Goal: Transaction & Acquisition: Purchase product/service

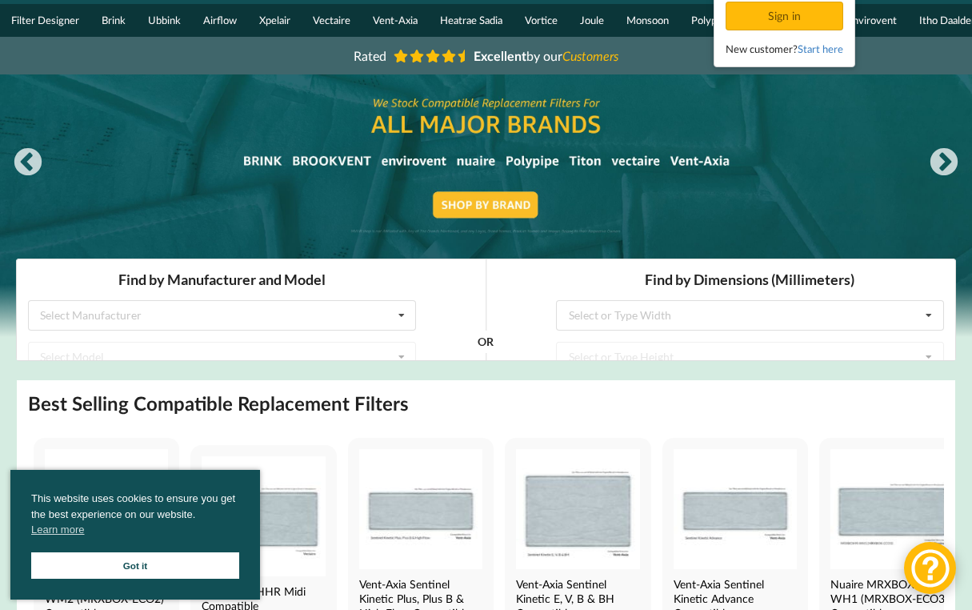
scroll to position [84, 0]
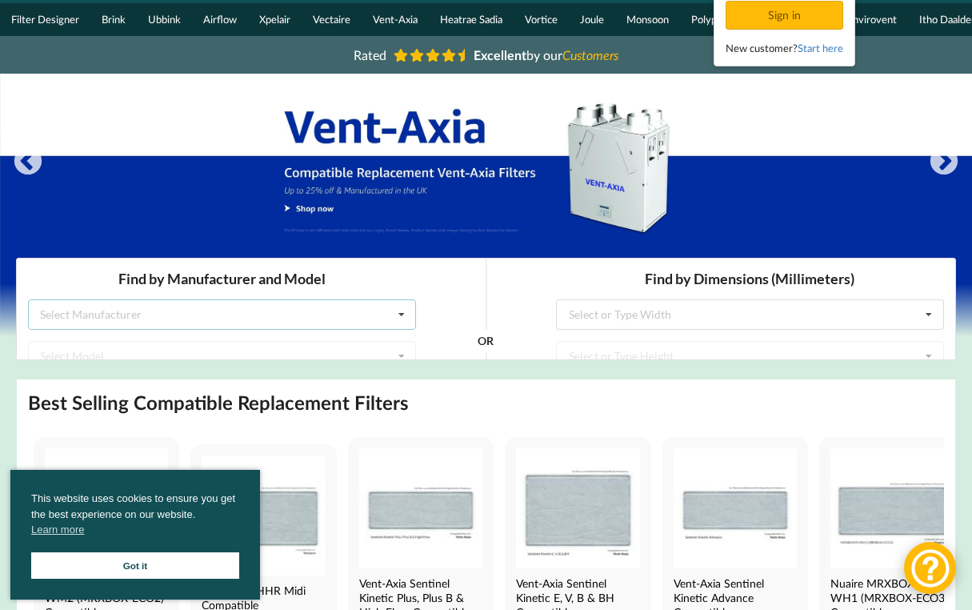
click at [396, 311] on icon at bounding box center [402, 314] width 24 height 30
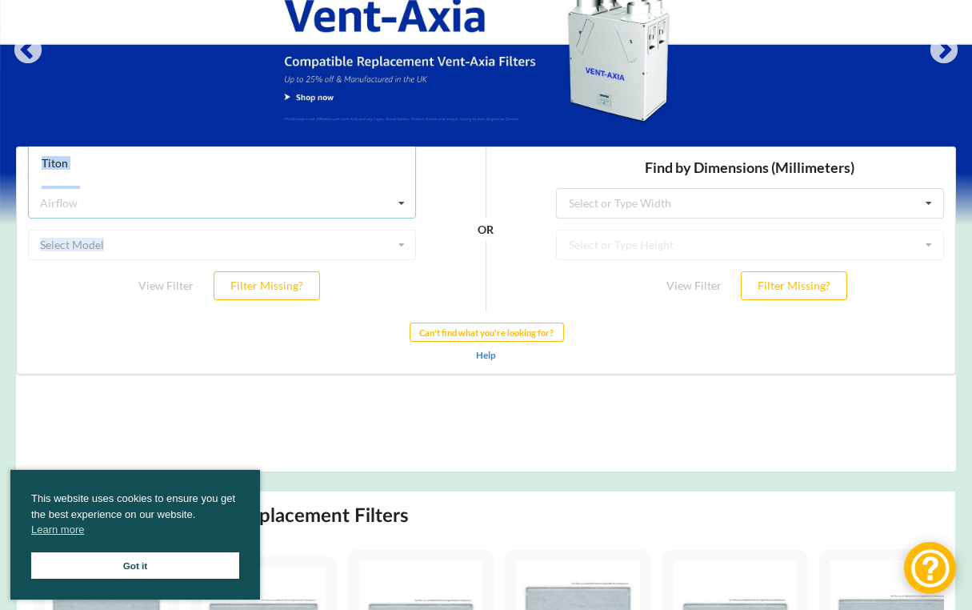
scroll to position [422, 0]
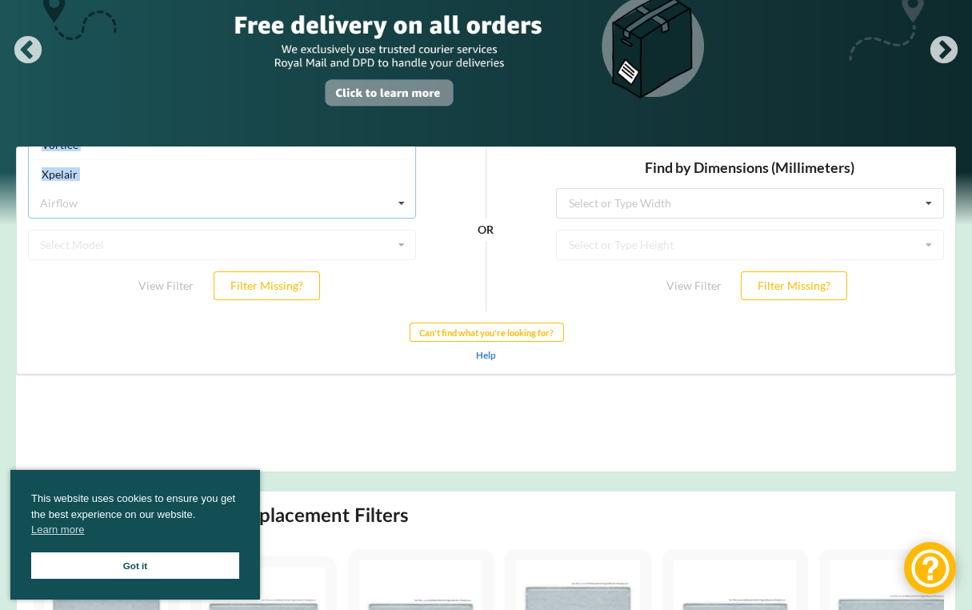
drag, startPoint x: 406, startPoint y: 164, endPoint x: 398, endPoint y: 226, distance: 63.0
click at [398, 226] on div "Find by Manufacturer and Model Airflow Airflow Brink Brookvent Domus Envirovent…" at bounding box center [222, 228] width 410 height 164
click at [406, 194] on icon at bounding box center [402, 203] width 24 height 30
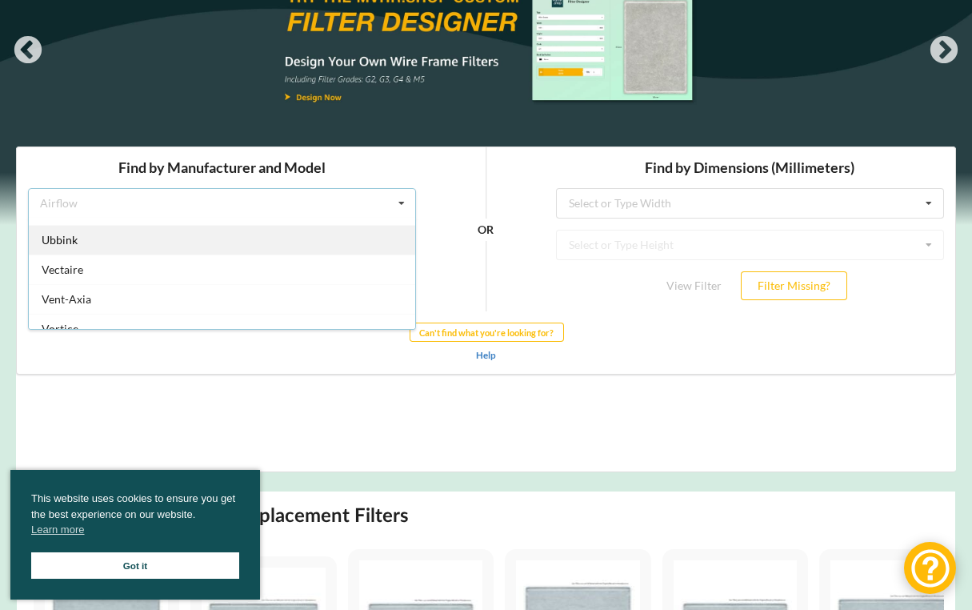
scroll to position [402, 0]
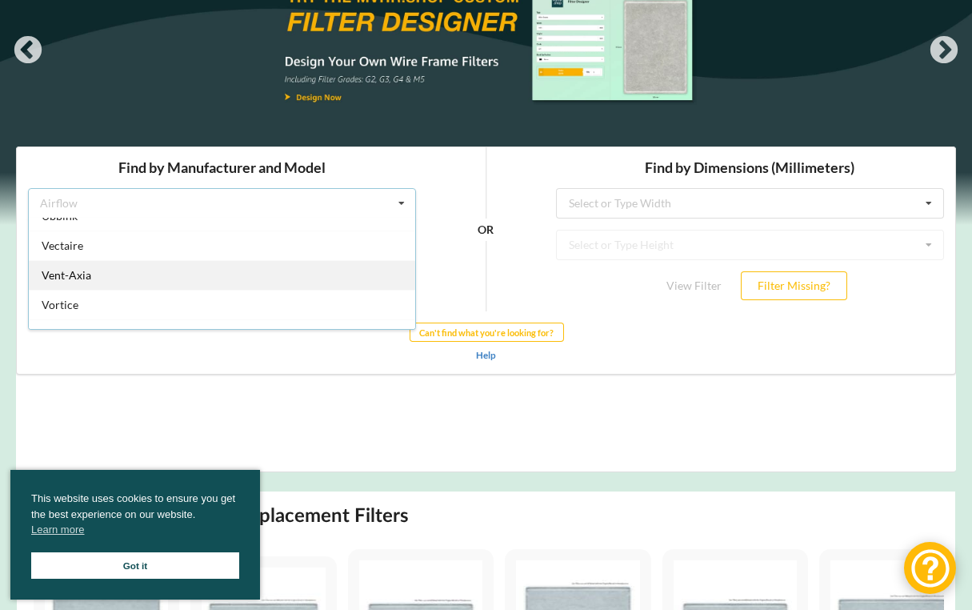
click at [218, 275] on div "Vent-Axia" at bounding box center [222, 274] width 386 height 30
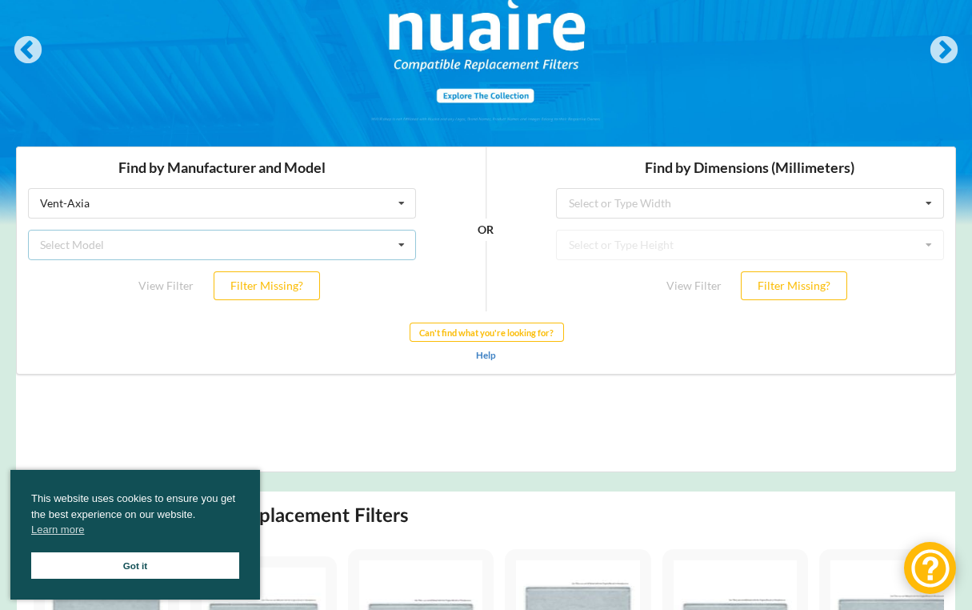
click at [218, 242] on div "Select Model Air Minder 290 Air Minder 290 Midi Air Minder 290FB Air Minder 400…" at bounding box center [222, 244] width 388 height 30
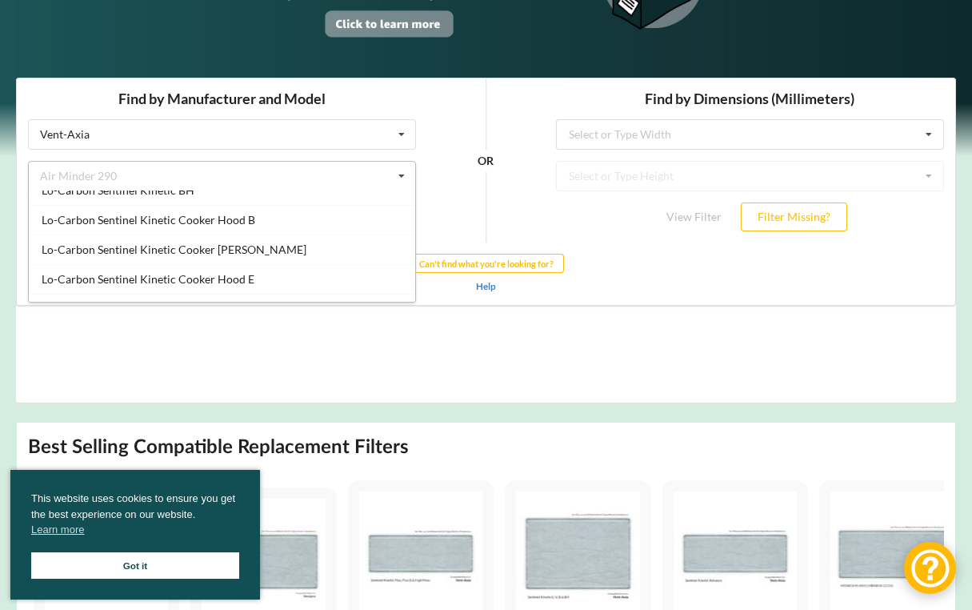
scroll to position [662, 0]
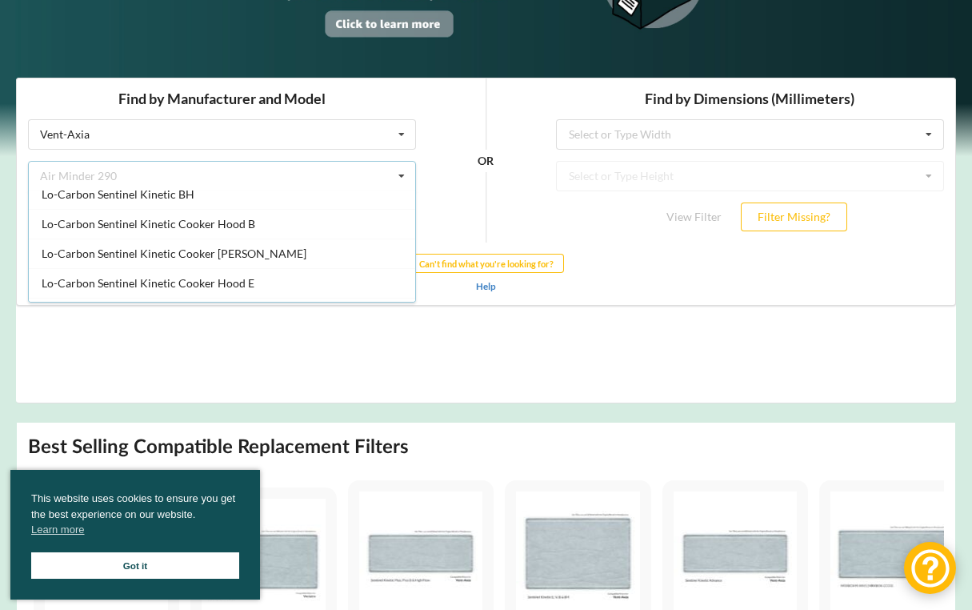
click at [572, 220] on div "View Filter Filter Missing?" at bounding box center [750, 216] width 388 height 29
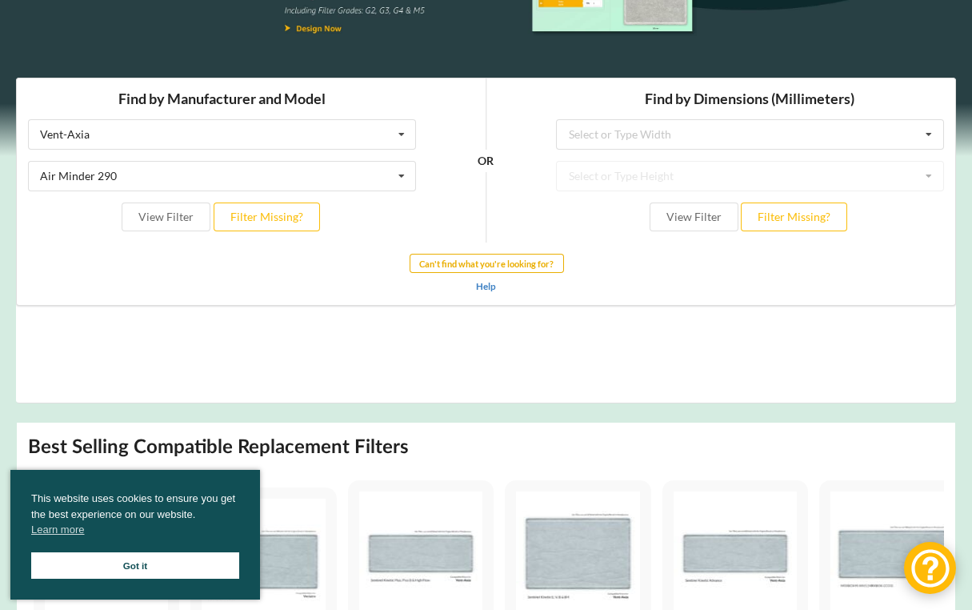
click at [493, 262] on b "Can't find what you're looking for?" at bounding box center [486, 263] width 134 height 10
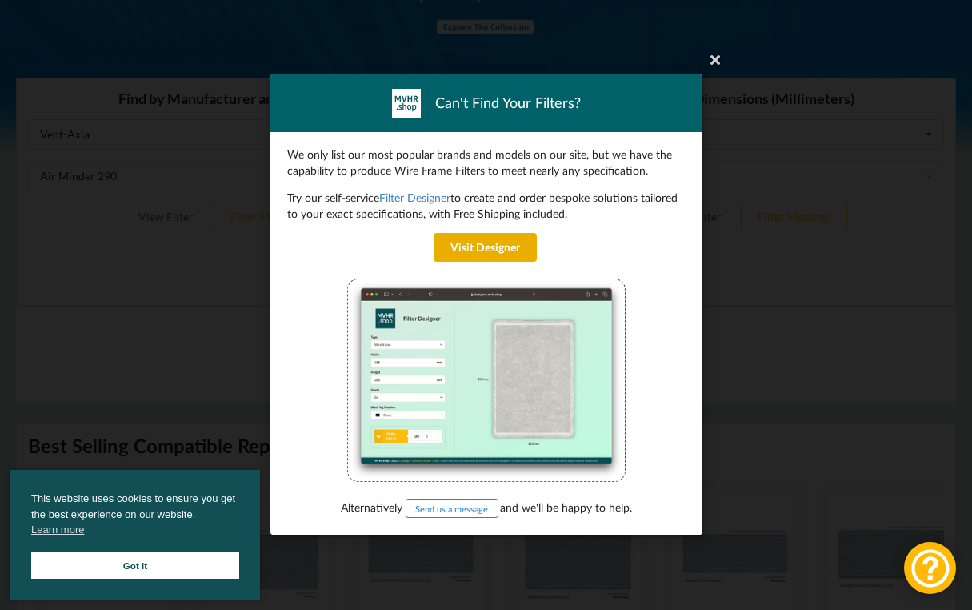
click at [487, 242] on link "Visit Designer" at bounding box center [484, 247] width 103 height 29
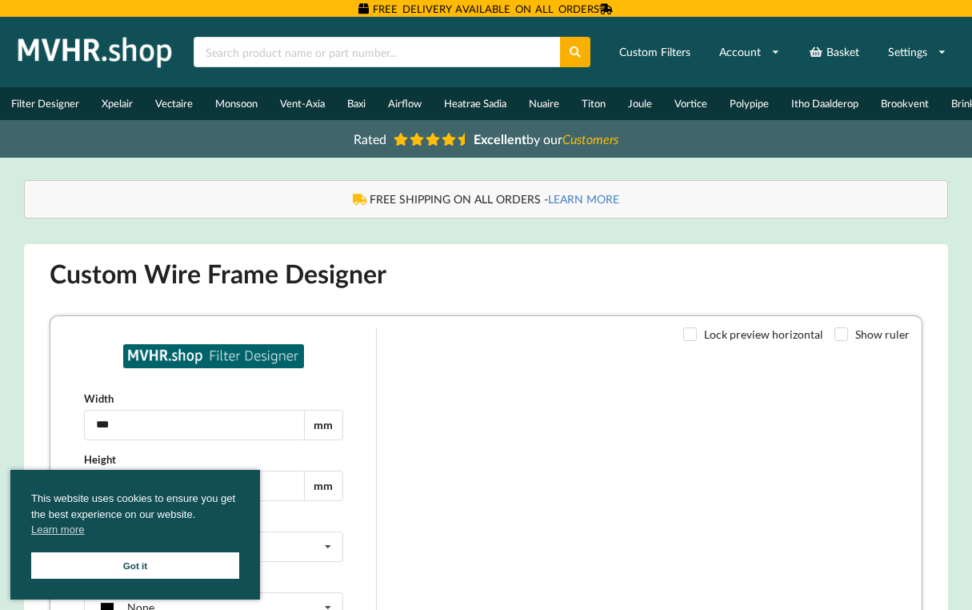
type input "***"
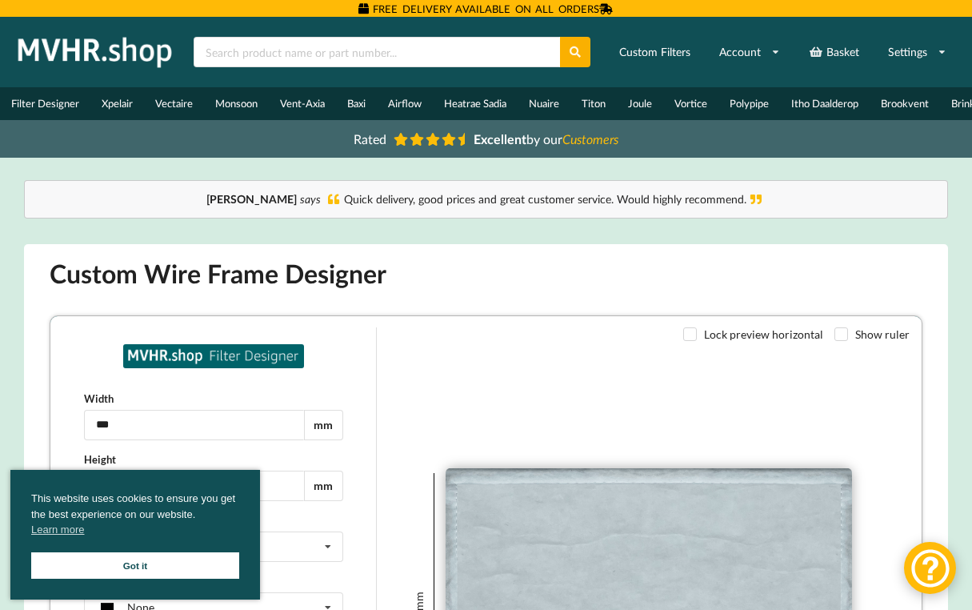
click at [109, 46] on img at bounding box center [95, 52] width 168 height 40
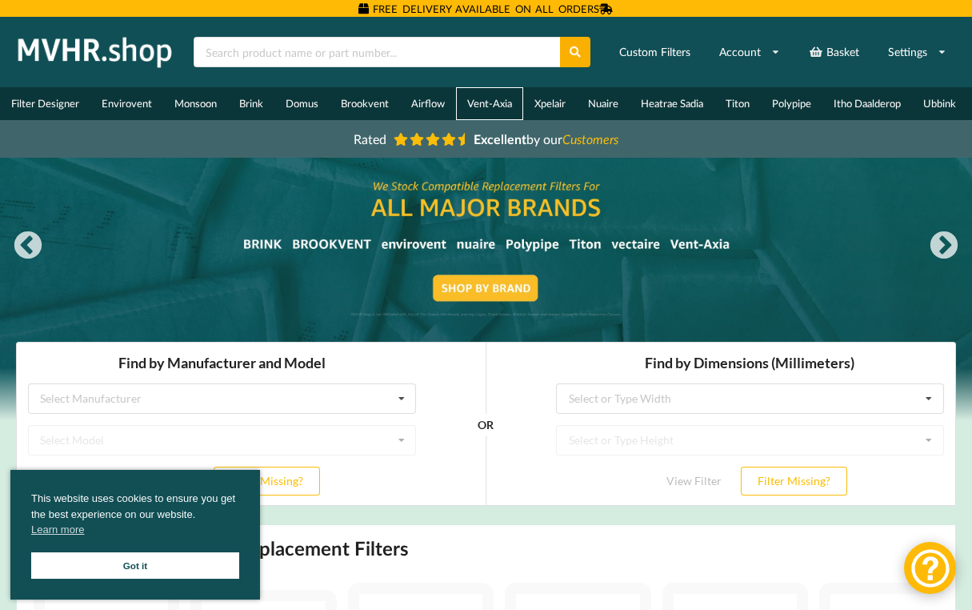
click at [494, 110] on link "Vent-Axia" at bounding box center [489, 103] width 67 height 33
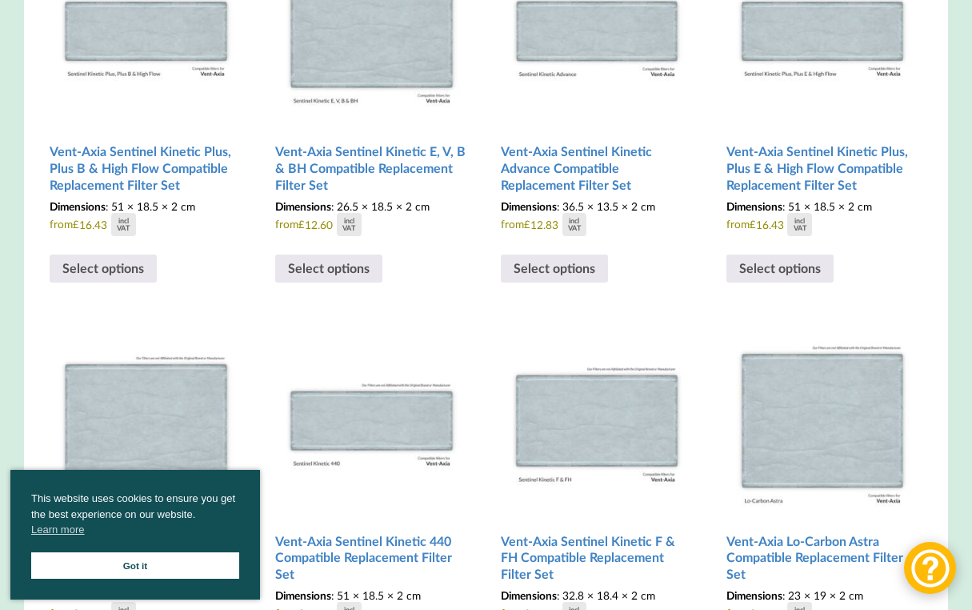
scroll to position [618, 0]
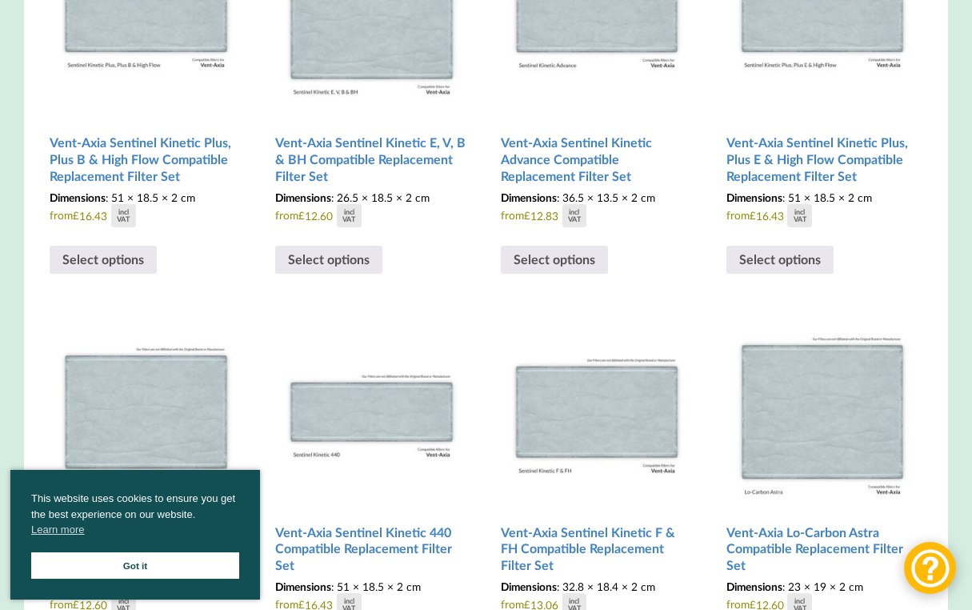
click at [137, 562] on link "Got it" at bounding box center [135, 565] width 208 height 26
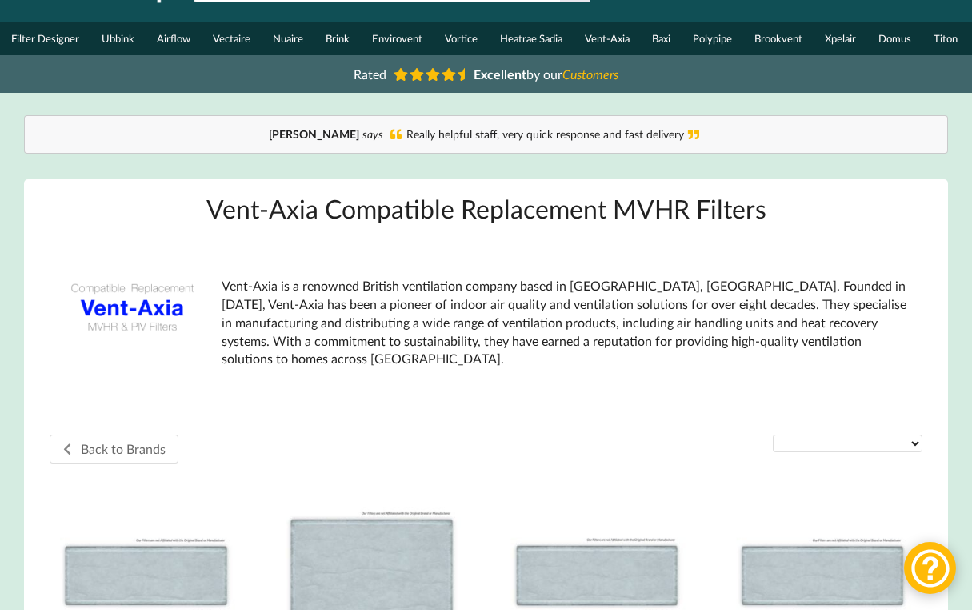
scroll to position [63, 0]
